Goal: Task Accomplishment & Management: Manage account settings

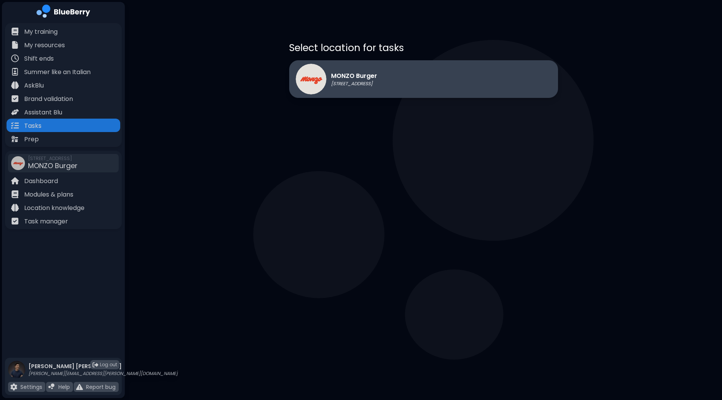
click at [413, 81] on div "MONZO Burger [STREET_ADDRESS]" at bounding box center [423, 79] width 269 height 38
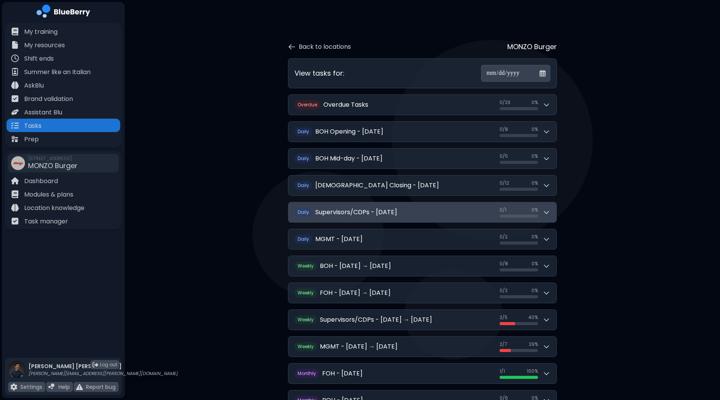
click at [547, 207] on div "0 / 1 0 / 1 0 %" at bounding box center [524, 212] width 51 height 11
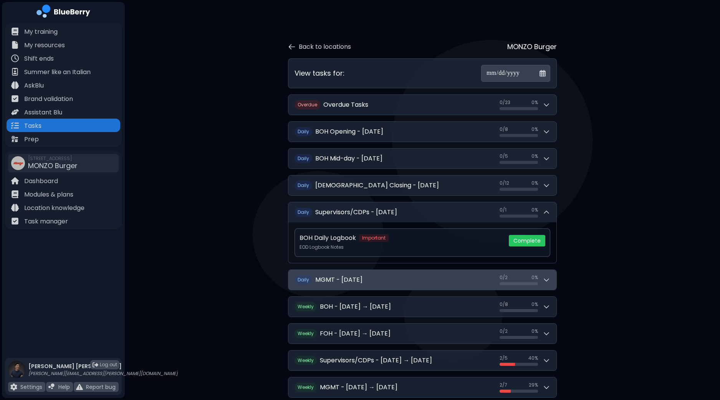
click at [546, 283] on div "0 / 2 0 / 2 0 %" at bounding box center [524, 280] width 51 height 11
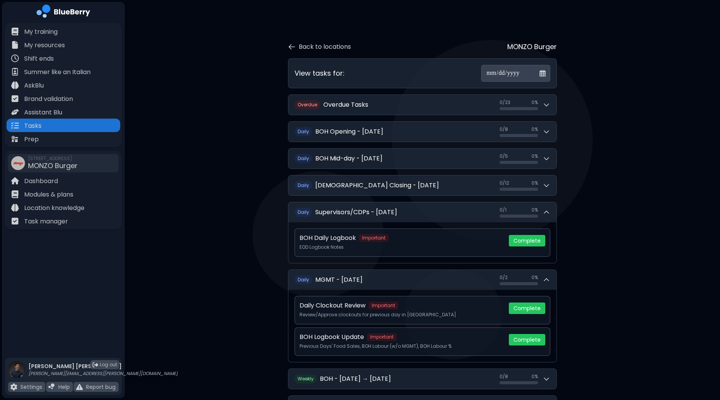
click at [528, 338] on button "Complete" at bounding box center [527, 340] width 36 height 12
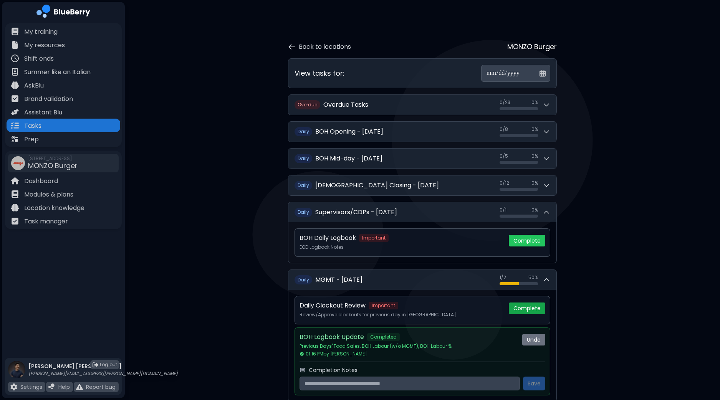
click at [534, 304] on button "Complete" at bounding box center [527, 309] width 36 height 12
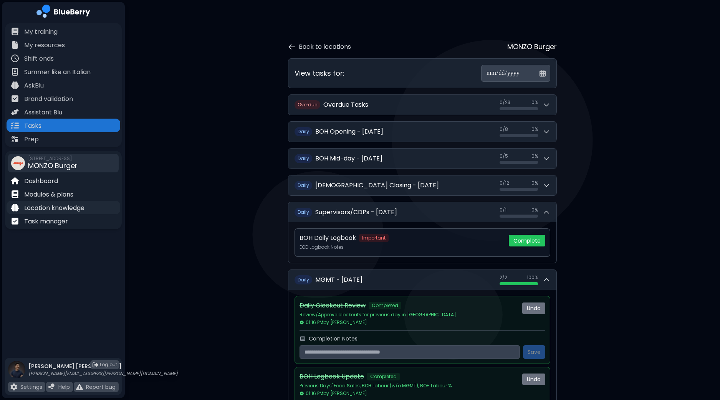
click at [56, 209] on p "Location knowledge" at bounding box center [54, 207] width 60 height 9
click at [57, 195] on p "Modules & plans" at bounding box center [48, 194] width 49 height 9
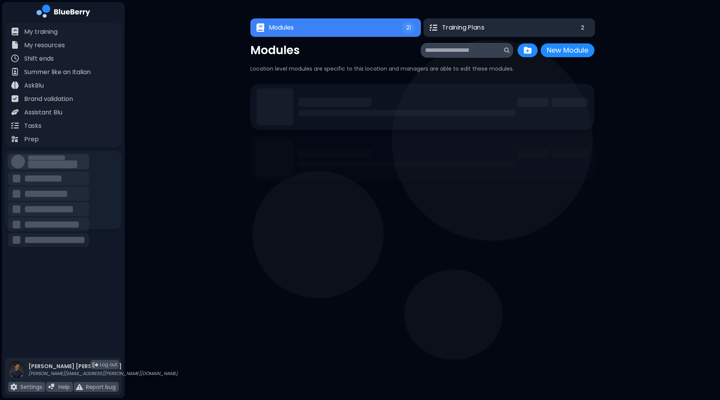
click at [508, 28] on button "Training Plans 2" at bounding box center [509, 27] width 172 height 18
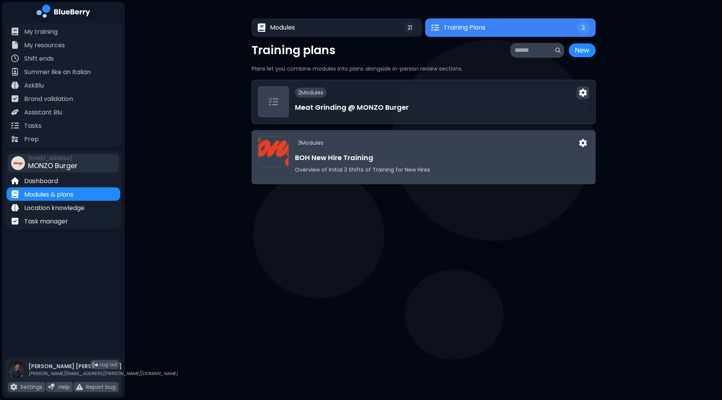
click at [472, 154] on h3 "BOH New Hire Training" at bounding box center [442, 157] width 294 height 11
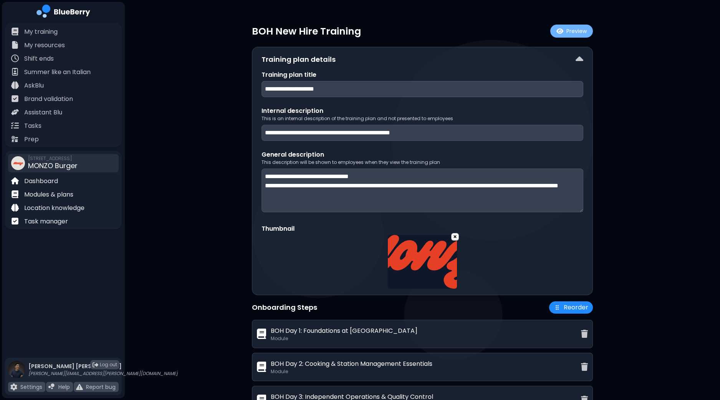
click at [580, 32] on button "Preview" at bounding box center [571, 31] width 43 height 13
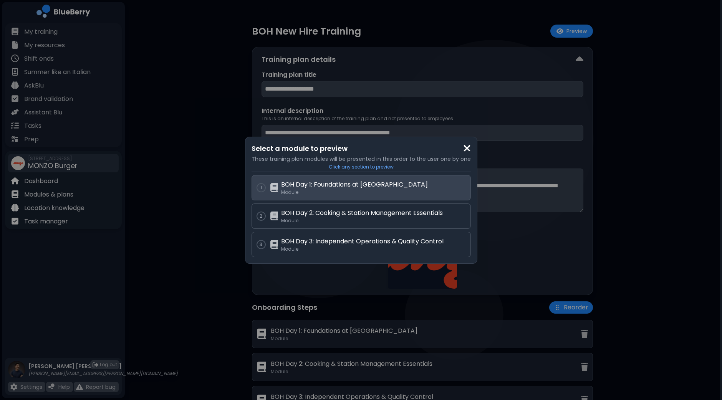
click at [377, 184] on p "BOH Day 1: Foundations at [GEOGRAPHIC_DATA]" at bounding box center [373, 184] width 185 height 9
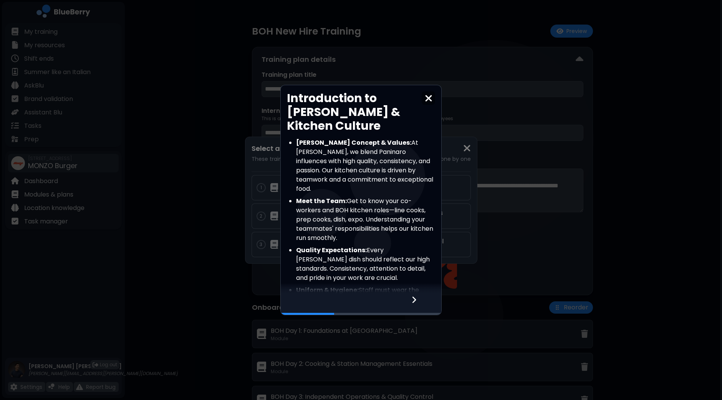
click at [410, 300] on div at bounding box center [418, 304] width 45 height 21
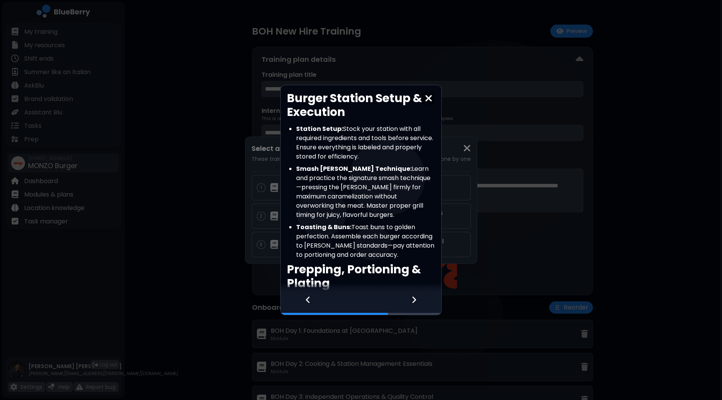
click at [410, 300] on div at bounding box center [418, 304] width 45 height 21
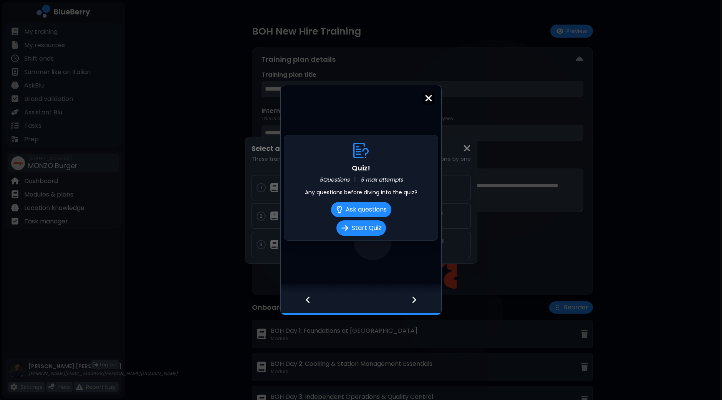
click at [429, 97] on img at bounding box center [429, 98] width 8 height 10
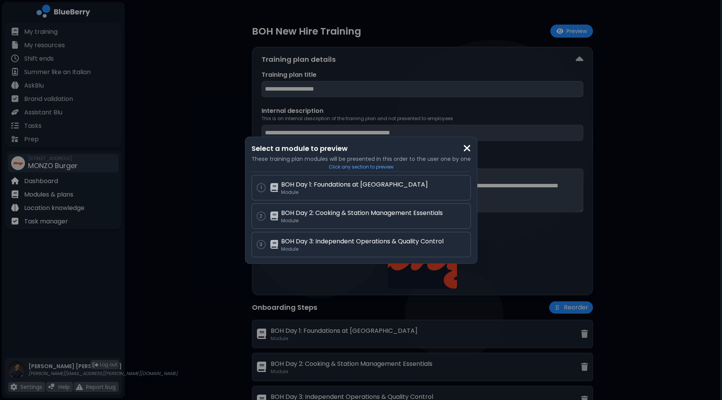
click at [468, 148] on img at bounding box center [467, 148] width 8 height 10
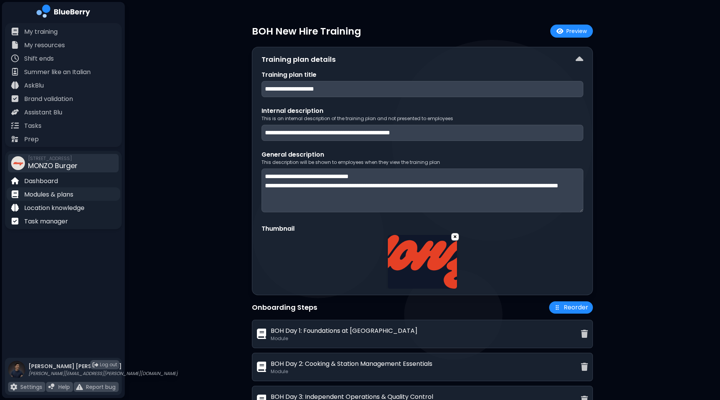
click at [52, 195] on p "Modules & plans" at bounding box center [48, 194] width 49 height 9
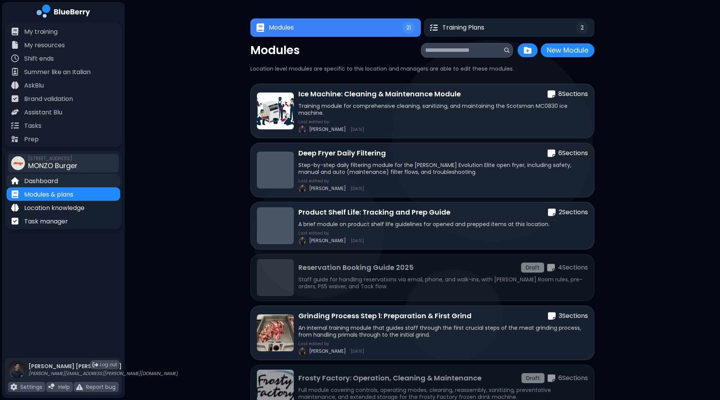
click at [44, 183] on p "Dashboard" at bounding box center [41, 181] width 34 height 9
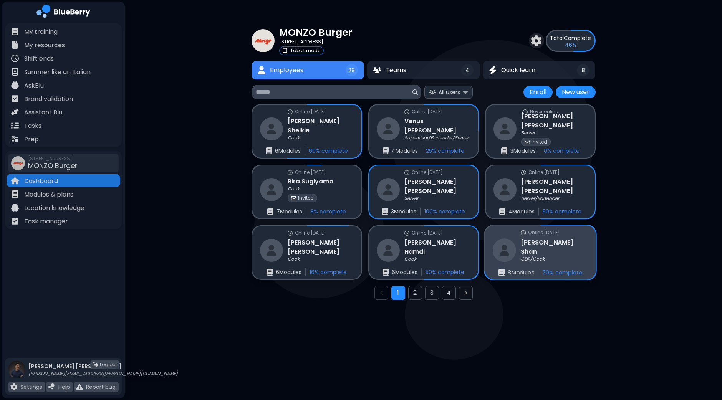
click at [534, 248] on h3 "[PERSON_NAME]" at bounding box center [554, 247] width 67 height 19
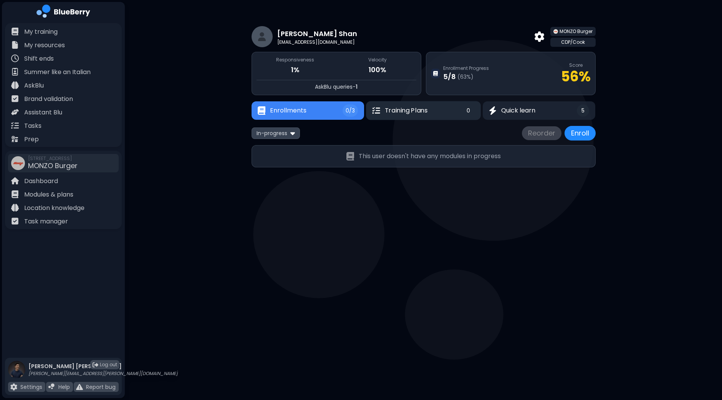
click at [427, 108] on span "Training Plans" at bounding box center [406, 110] width 43 height 9
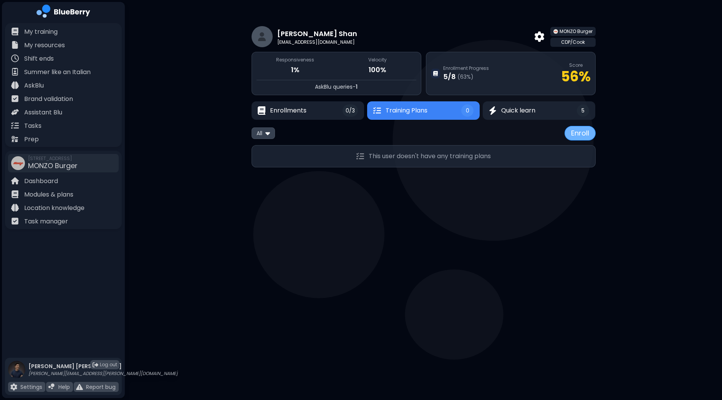
click at [572, 134] on button "Enroll" at bounding box center [579, 133] width 31 height 15
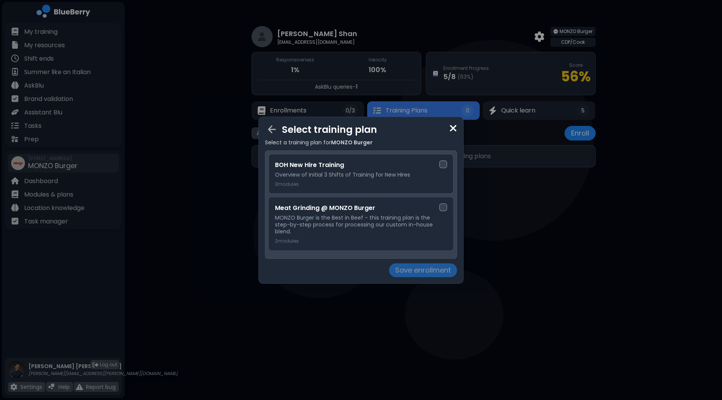
click at [444, 165] on div at bounding box center [443, 164] width 8 height 8
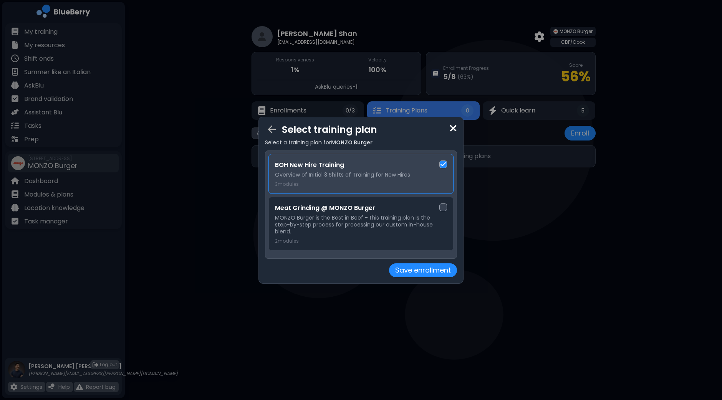
click at [425, 273] on button "Save enrollment" at bounding box center [423, 270] width 68 height 14
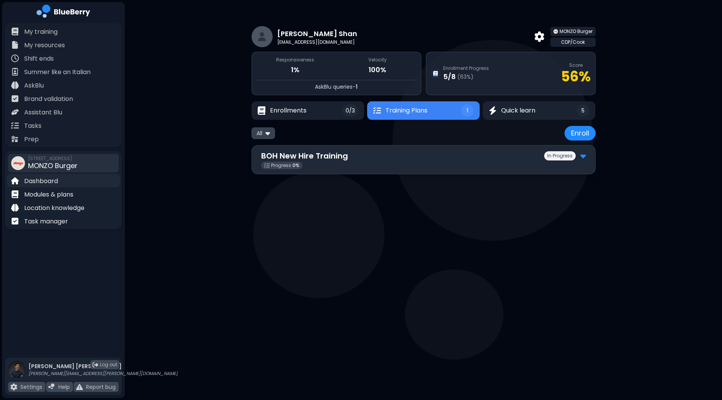
click at [51, 181] on p "Dashboard" at bounding box center [41, 181] width 34 height 9
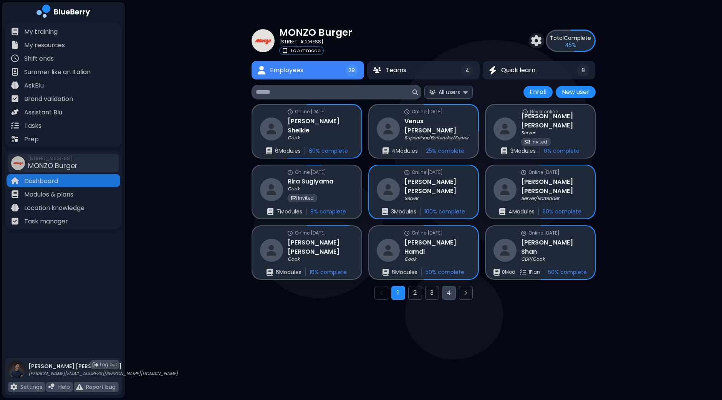
click at [445, 291] on button "4" at bounding box center [449, 293] width 14 height 14
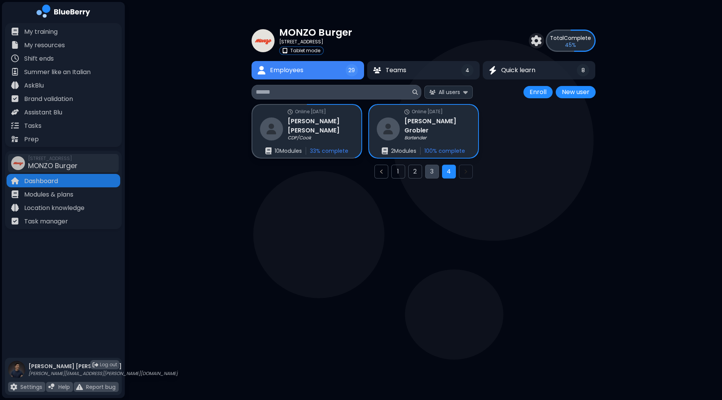
click at [428, 174] on button "3" at bounding box center [432, 172] width 14 height 14
